Goal: Check status: Check status

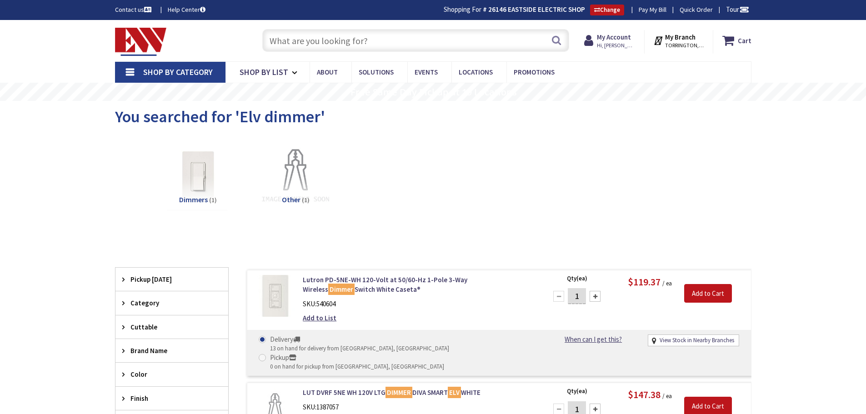
click at [303, 44] on input "text" at bounding box center [415, 40] width 307 height 23
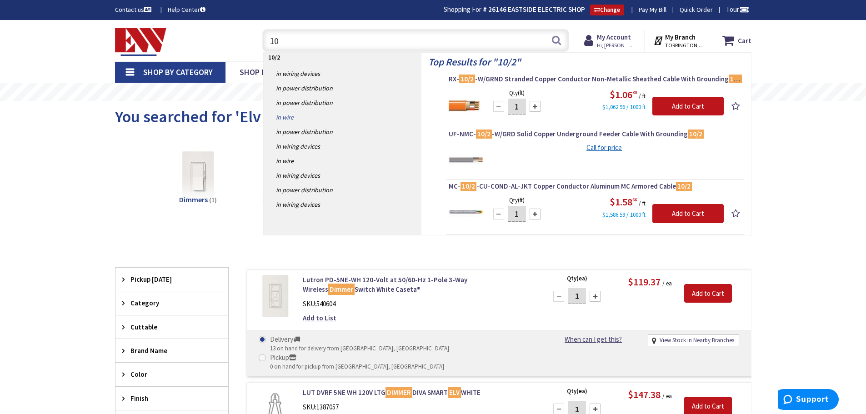
type input "1"
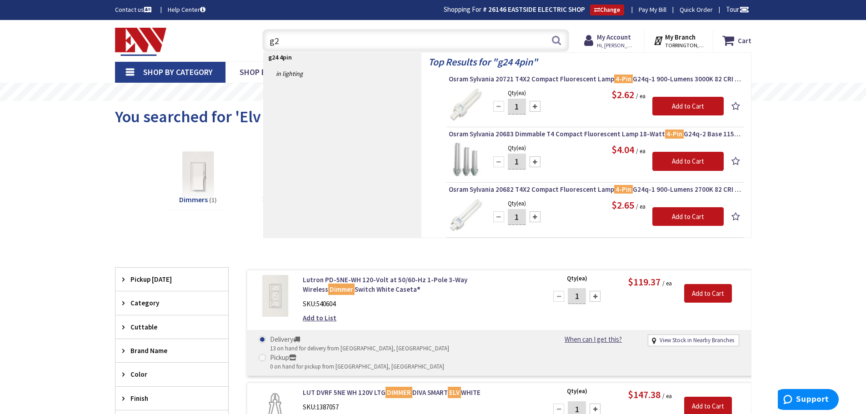
type input "g"
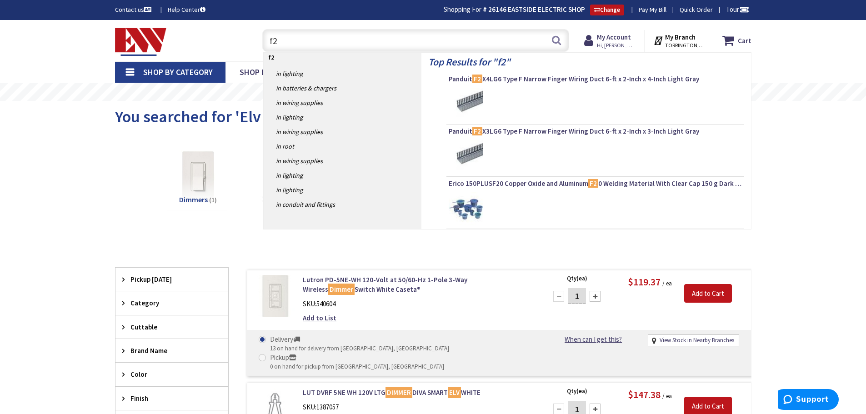
type input "f"
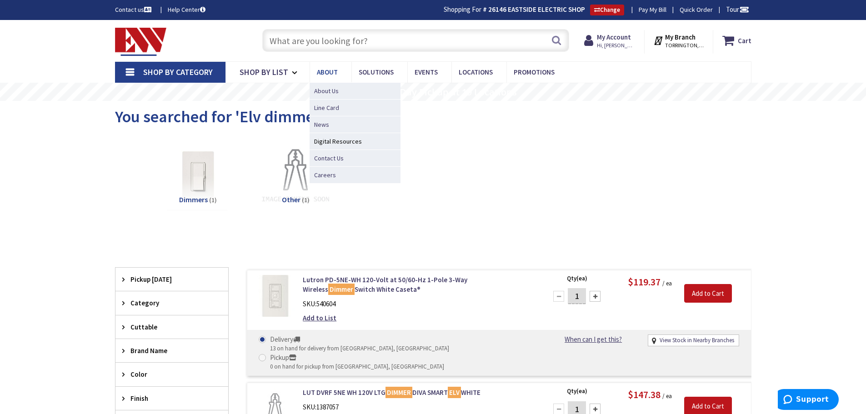
type input "f"
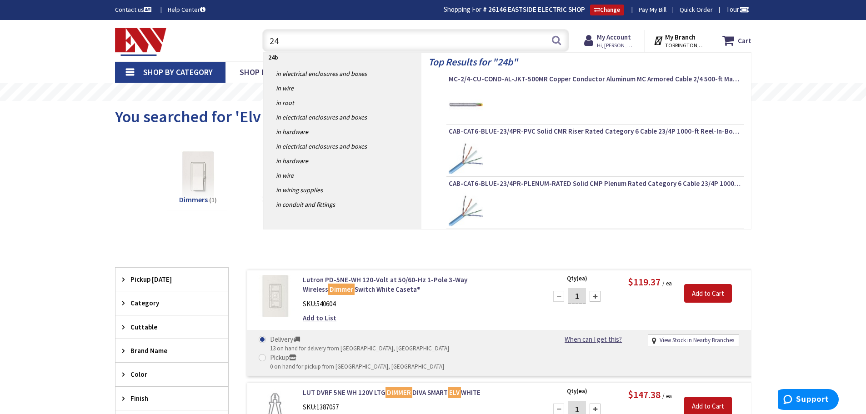
type input "2"
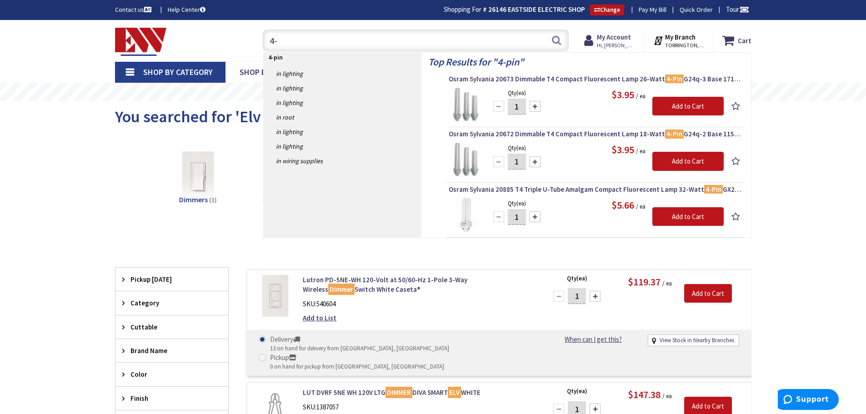
type input "4"
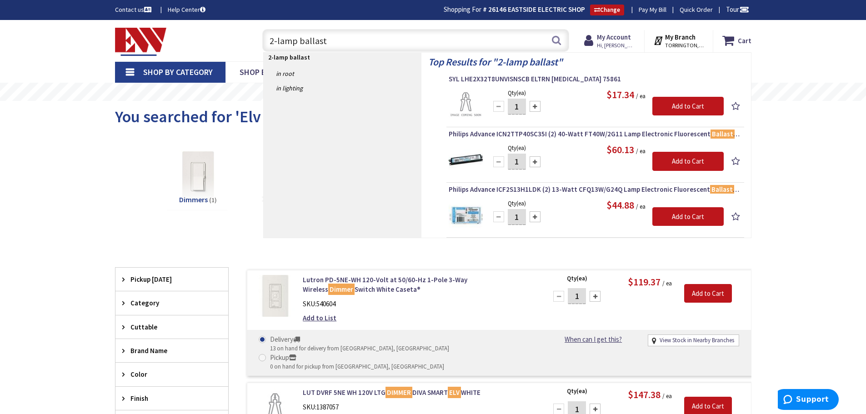
type input "2-lamp ballast"
click at [616, 35] on strong "My Account" at bounding box center [614, 37] width 34 height 9
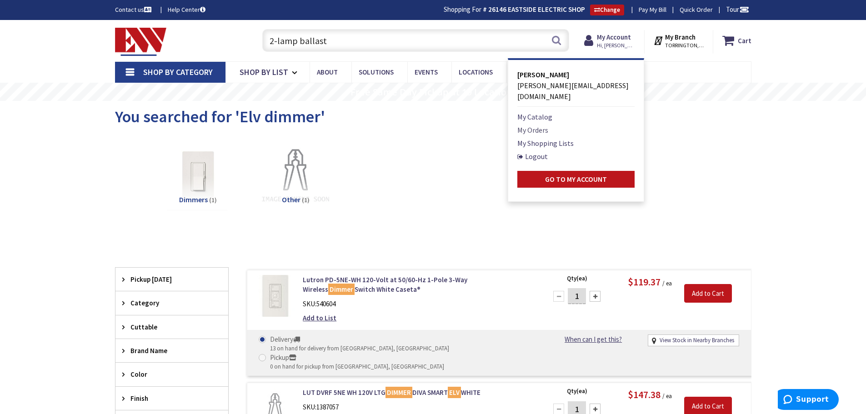
click at [539, 125] on link "My Orders" at bounding box center [533, 130] width 31 height 11
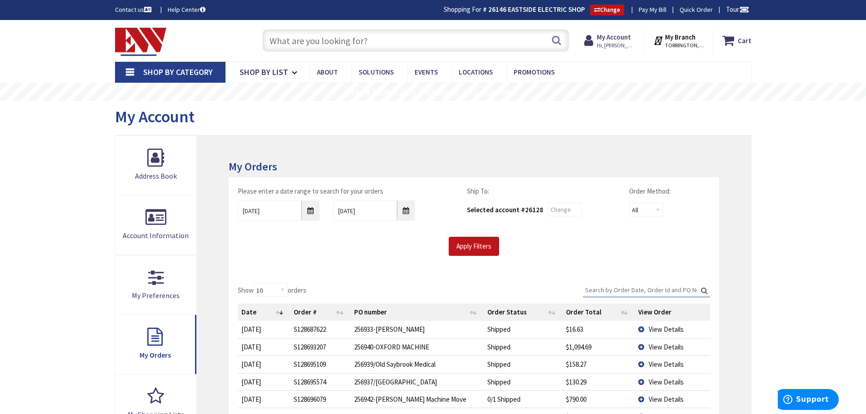
click at [668, 329] on span "View Details" at bounding box center [666, 329] width 35 height 9
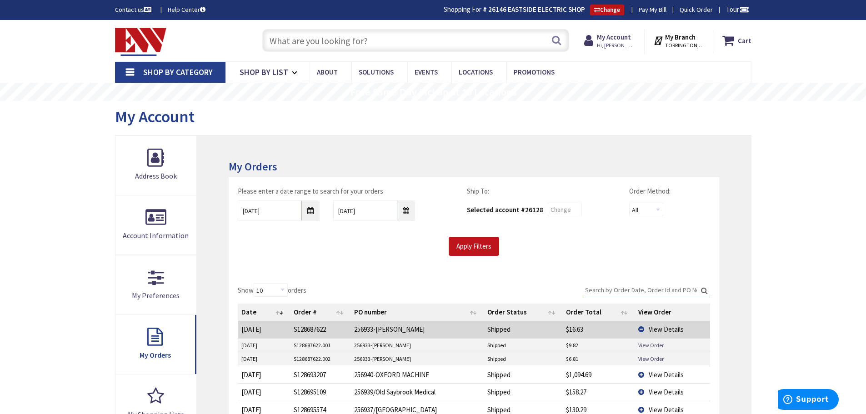
click at [657, 344] on link "View Order" at bounding box center [650, 346] width 25 height 8
click at [645, 359] on link "View Order" at bounding box center [650, 359] width 25 height 8
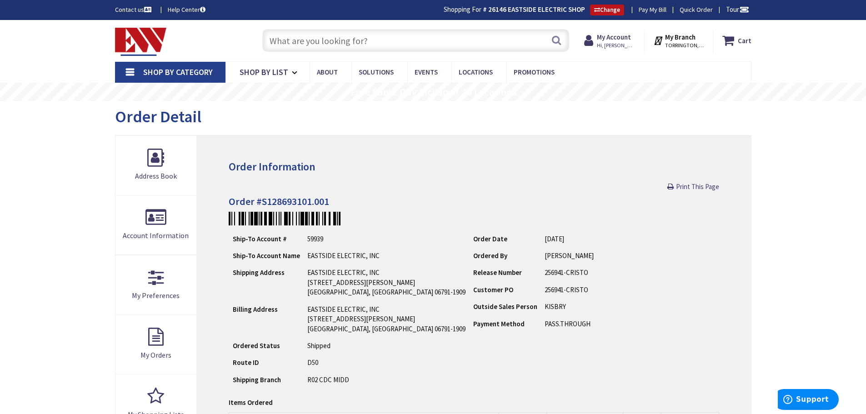
click at [297, 35] on input "text" at bounding box center [415, 40] width 307 height 23
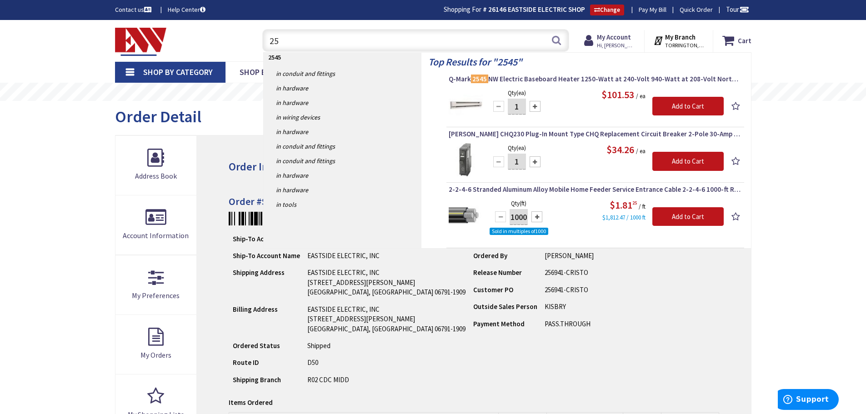
type input "2"
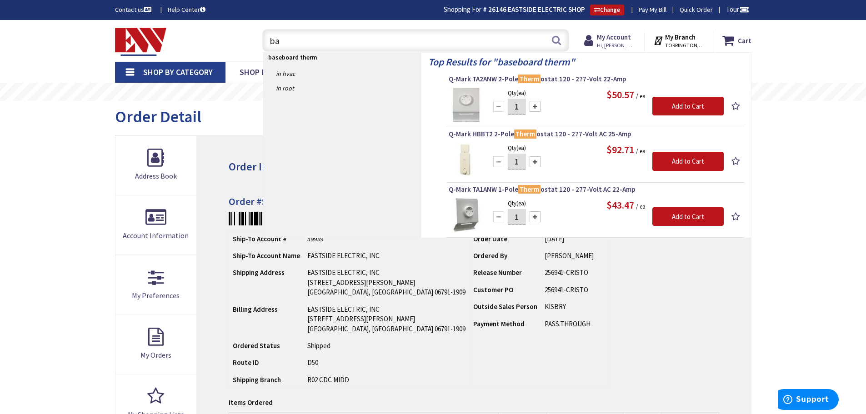
type input "b"
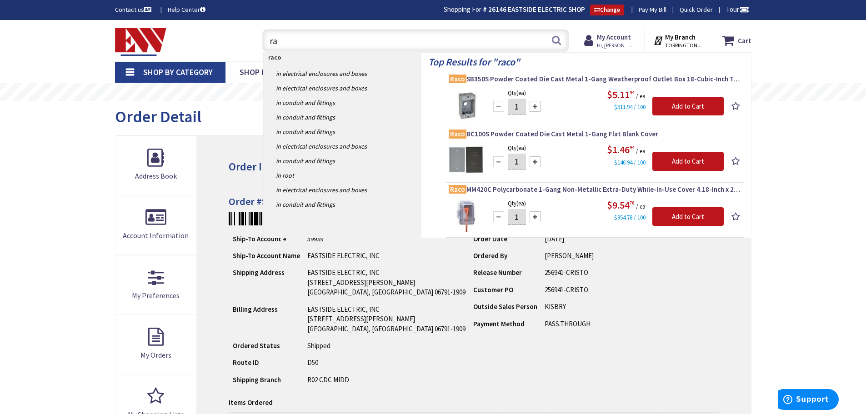
type input "r"
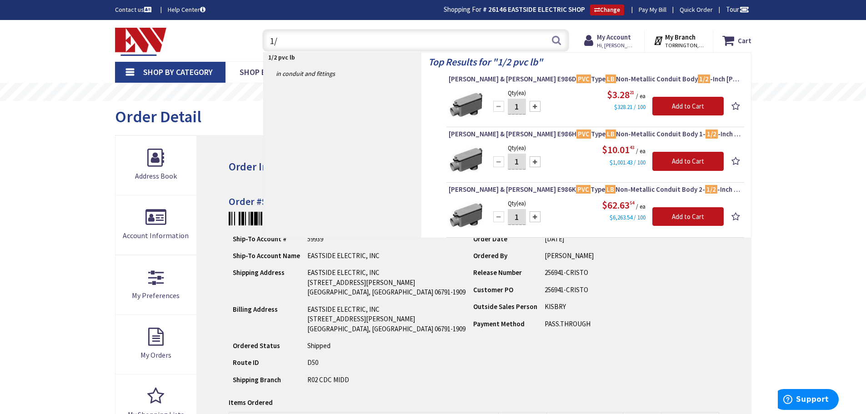
type input "1"
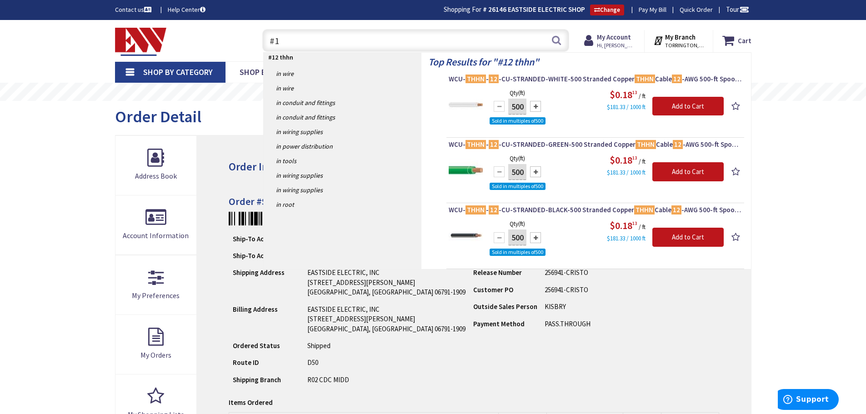
type input "#"
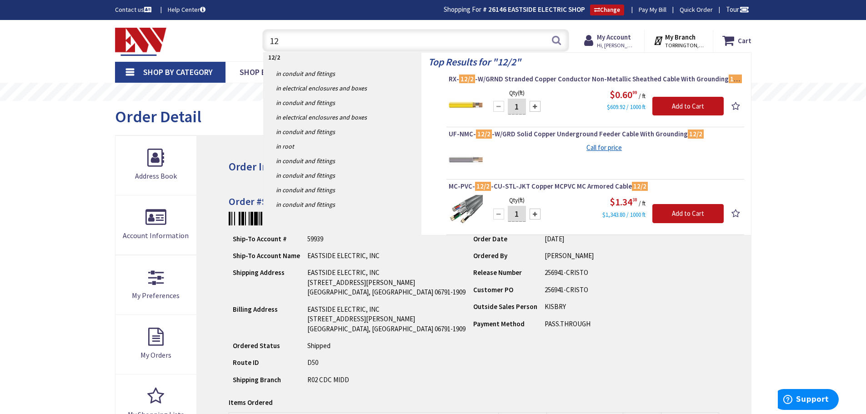
type input "1"
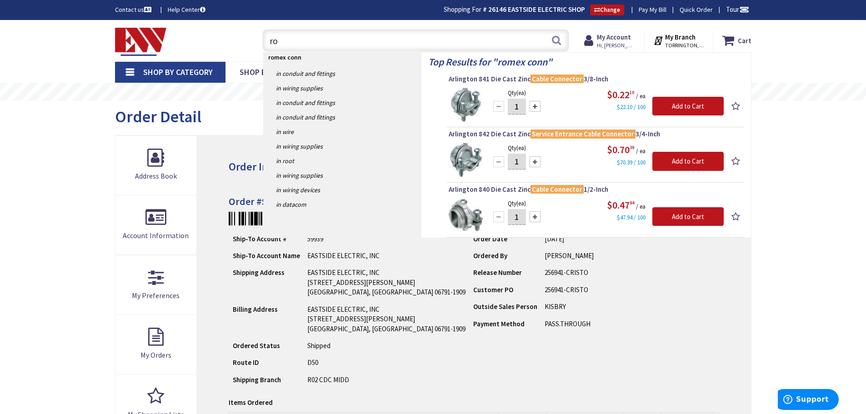
type input "r"
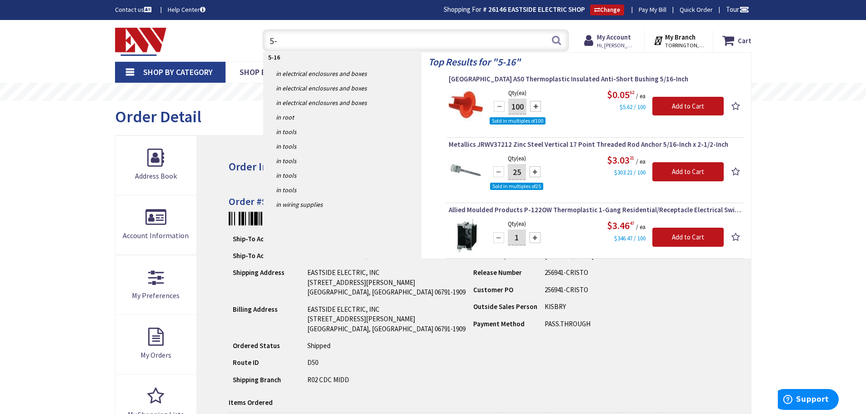
type input "5"
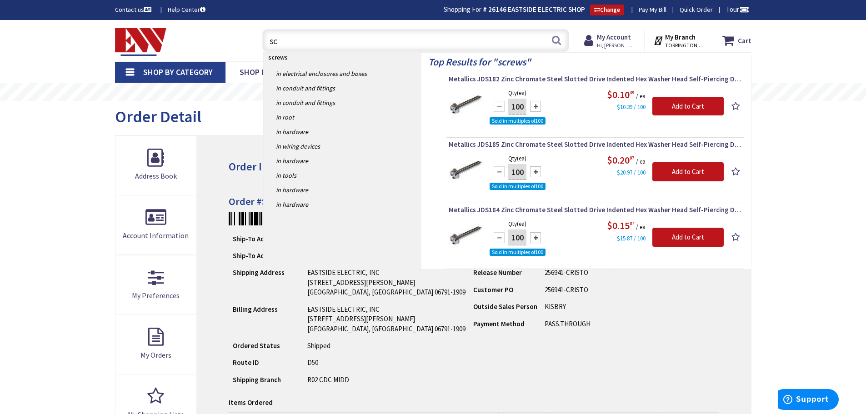
type input "s"
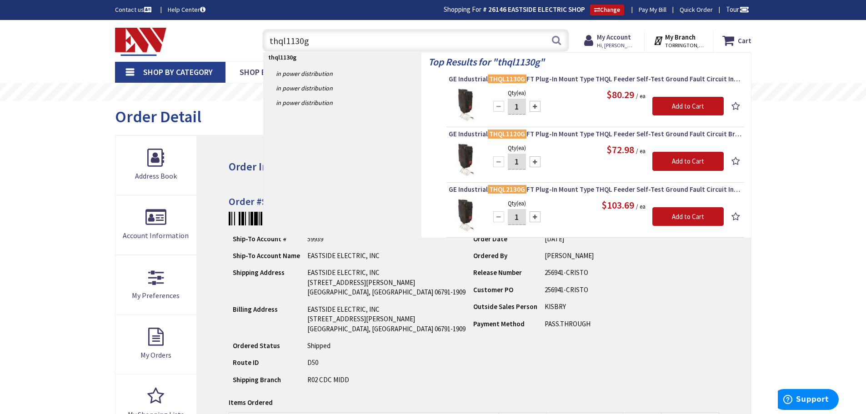
type input "thql1130g"
